Goal: Task Accomplishment & Management: Manage account settings

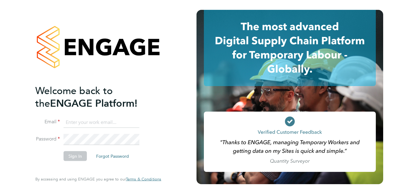
type input "Kira.reeder@wates.co.uk"
click at [75, 158] on button "Sign In" at bounding box center [75, 156] width 23 height 10
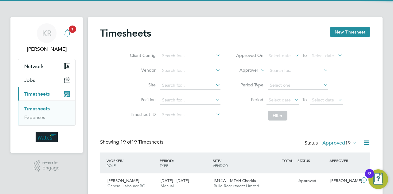
click at [72, 29] on span "1" at bounding box center [72, 28] width 7 height 7
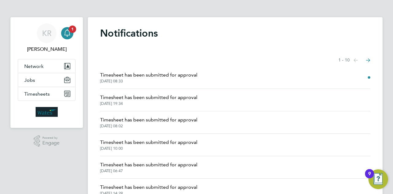
click at [171, 96] on span "Timesheet has been submitted for approval" at bounding box center [148, 97] width 97 height 7
click at [183, 68] on li "Timesheet has been submitted for approval [DATE] 08:33" at bounding box center [235, 77] width 270 height 22
click at [183, 74] on span "Timesheet has been submitted for approval" at bounding box center [148, 74] width 97 height 7
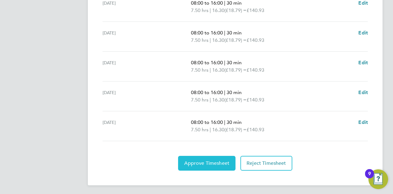
click at [218, 164] on span "Approve Timesheet" at bounding box center [206, 163] width 45 height 6
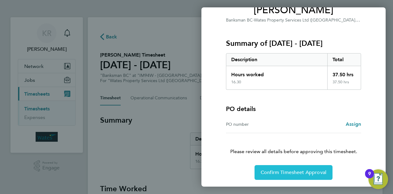
click at [296, 172] on span "Confirm Timesheet Approval" at bounding box center [293, 172] width 66 height 6
